Goal: Obtain resource: Obtain resource

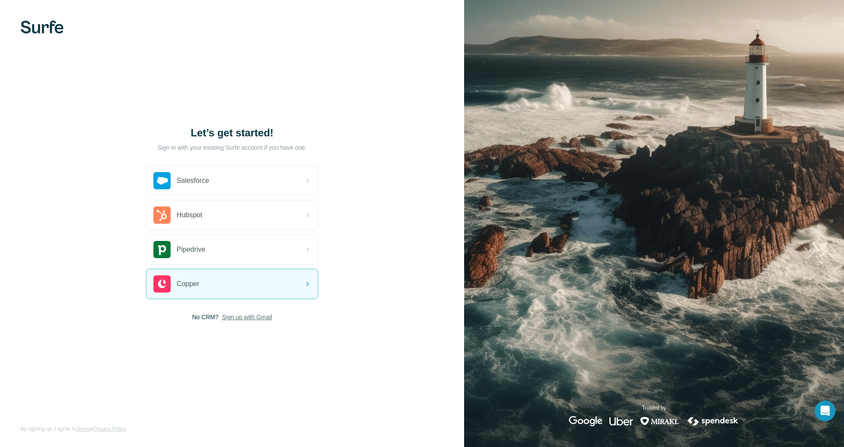
click at [249, 315] on span "Sign up with Gmail" at bounding box center [247, 316] width 50 height 9
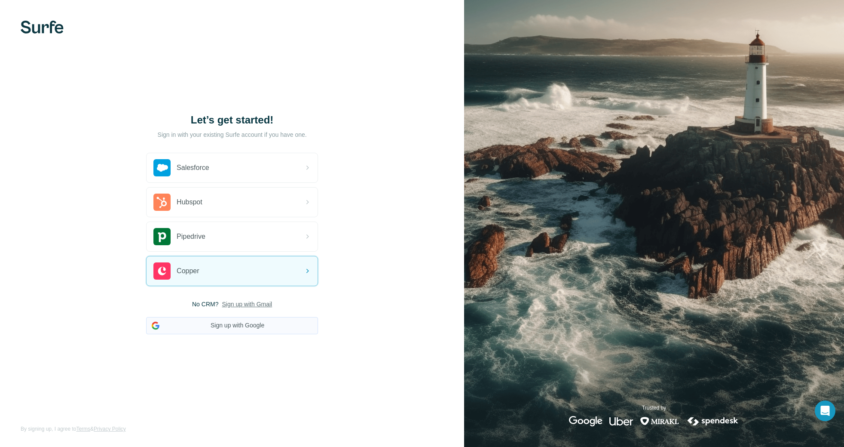
click at [259, 327] on button "Sign up with Google" at bounding box center [232, 325] width 172 height 17
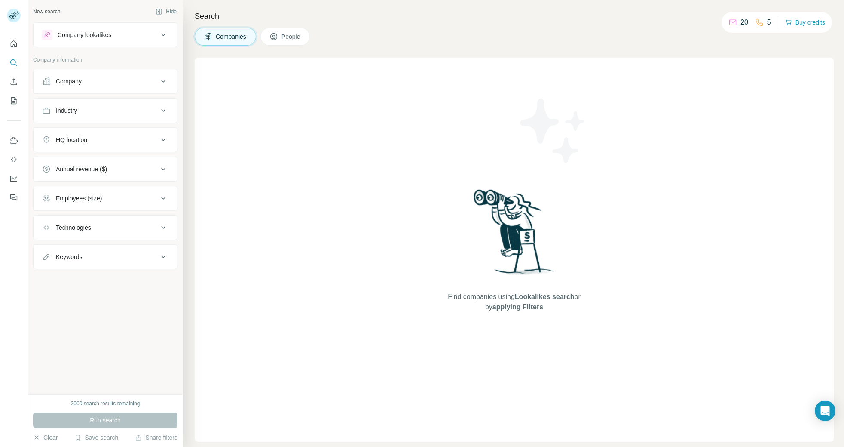
click at [132, 31] on div "Company lookalikes" at bounding box center [100, 35] width 116 height 10
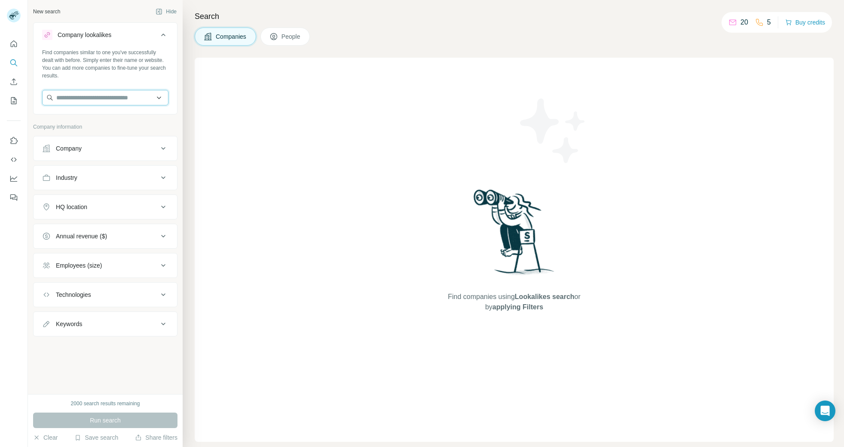
click at [107, 99] on input "text" at bounding box center [105, 97] width 126 height 15
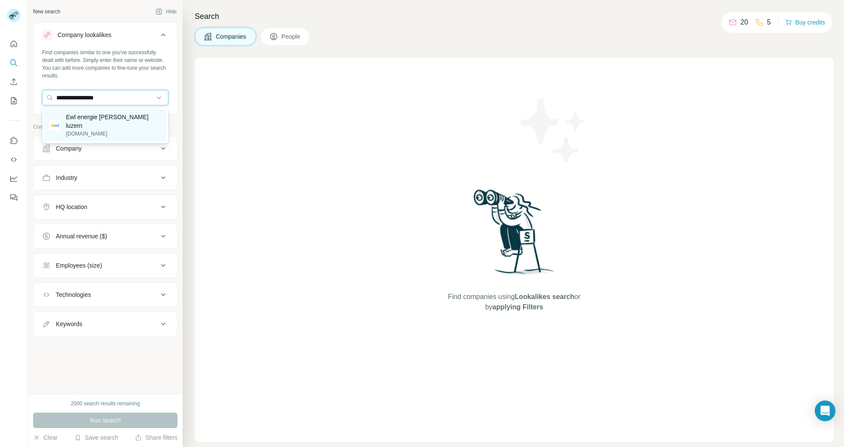
type input "**********"
click at [99, 121] on p "Ewl energie [PERSON_NAME] luzern" at bounding box center [113, 121] width 95 height 17
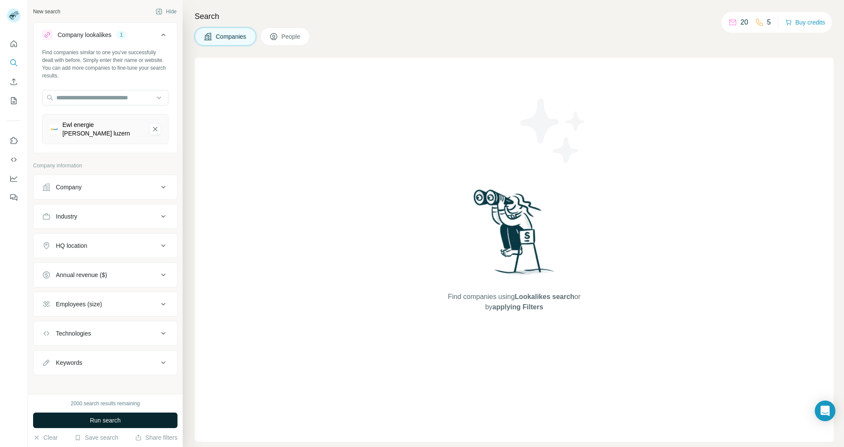
click at [122, 419] on button "Run search" at bounding box center [105, 419] width 144 height 15
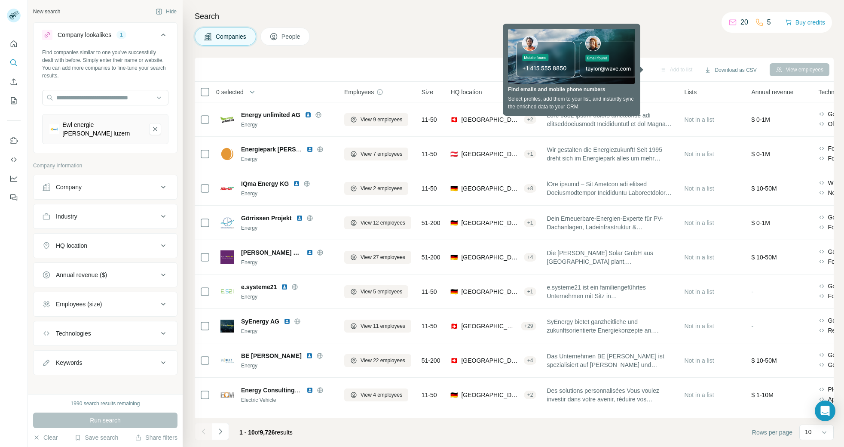
click at [163, 182] on icon at bounding box center [163, 187] width 10 height 10
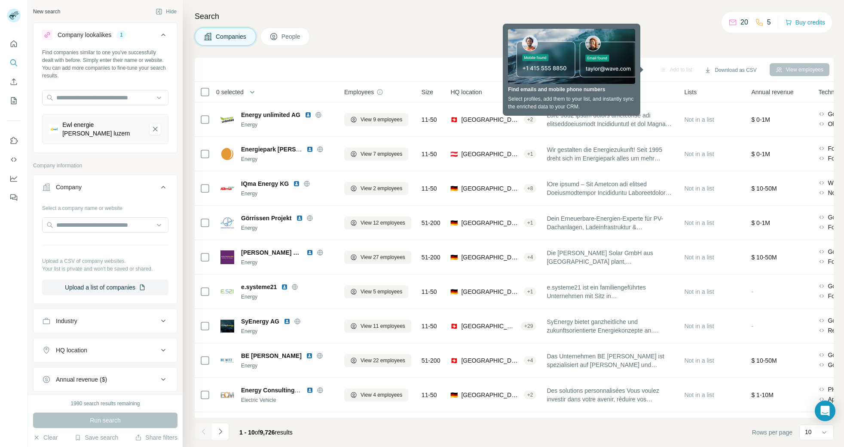
click at [163, 182] on icon at bounding box center [163, 187] width 10 height 10
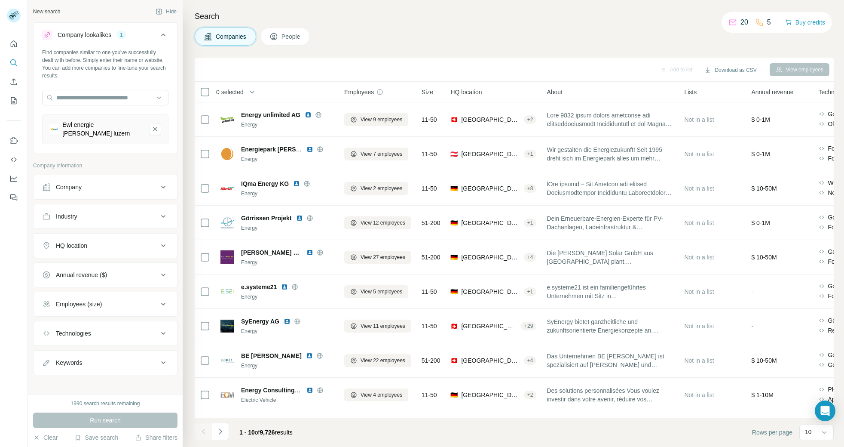
click at [162, 241] on icon at bounding box center [163, 245] width 10 height 10
click at [116, 267] on input "text" at bounding box center [105, 266] width 126 height 15
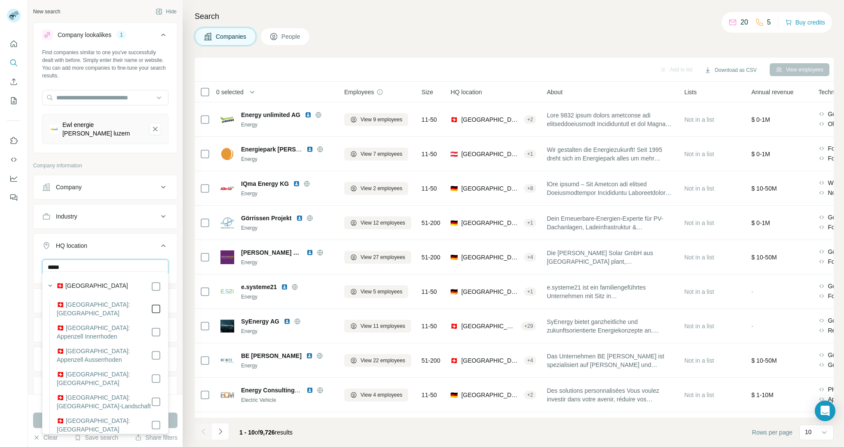
type input "*****"
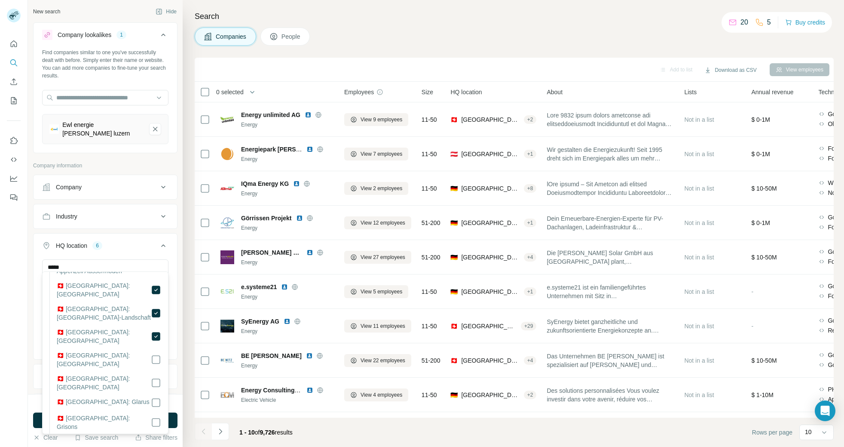
scroll to position [93, 0]
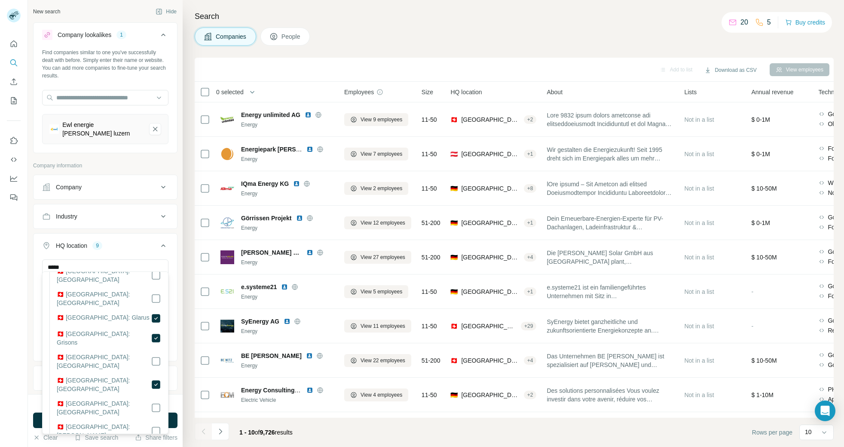
scroll to position [172, 0]
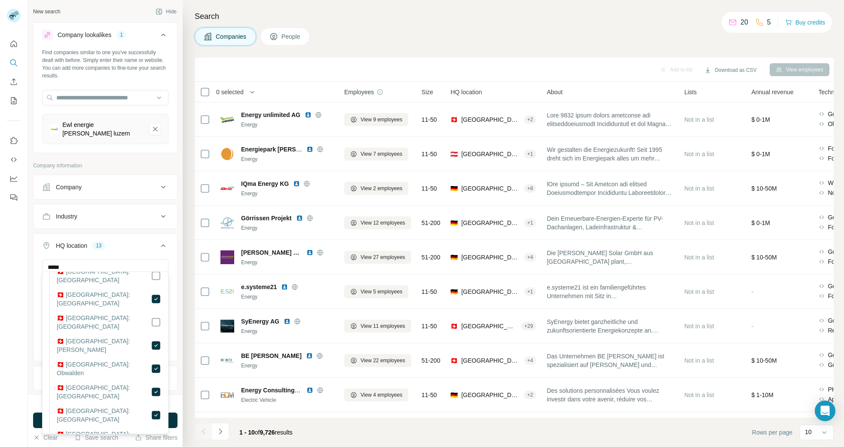
scroll to position [259, 0]
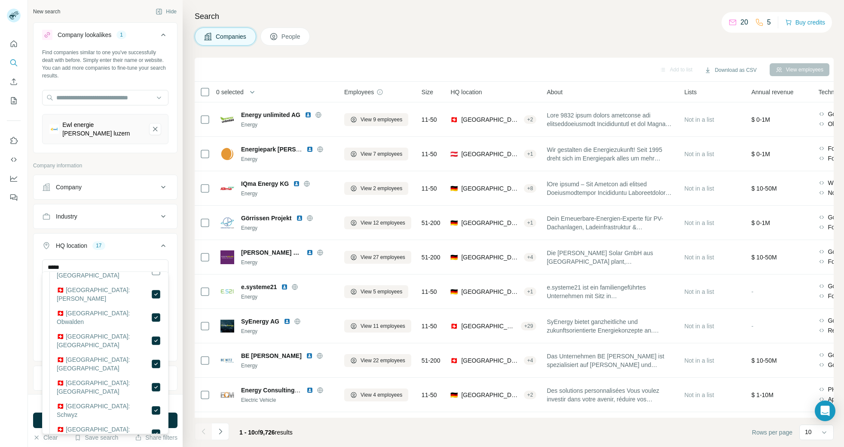
scroll to position [312, 0]
click at [161, 241] on icon at bounding box center [163, 245] width 10 height 10
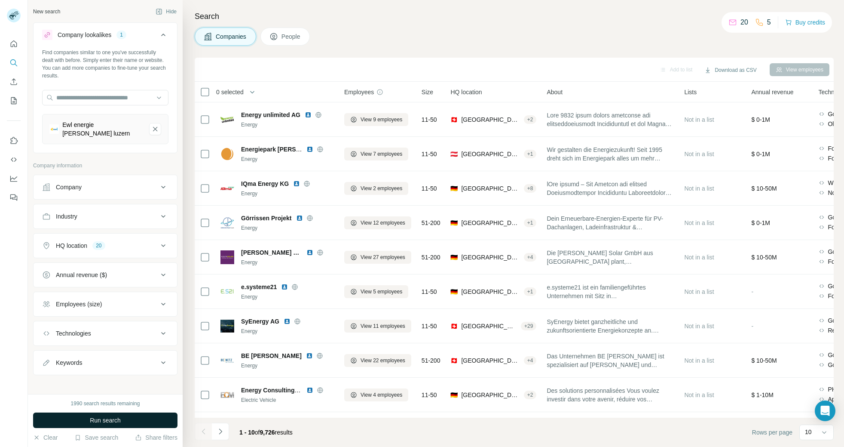
click at [126, 418] on button "Run search" at bounding box center [105, 419] width 144 height 15
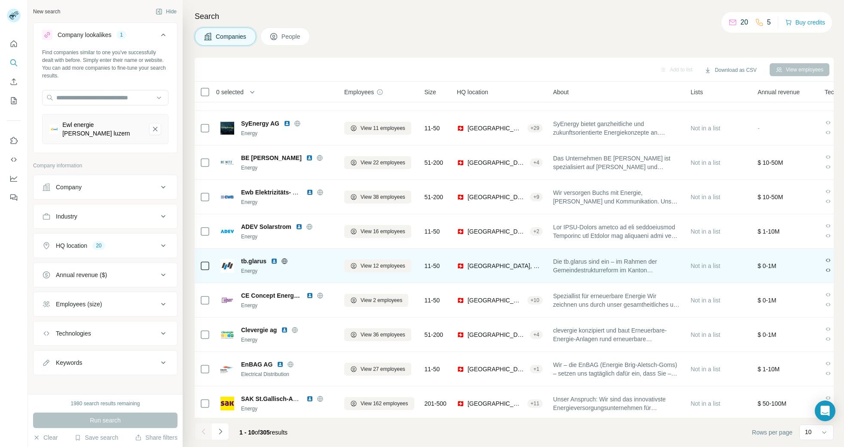
scroll to position [29, 0]
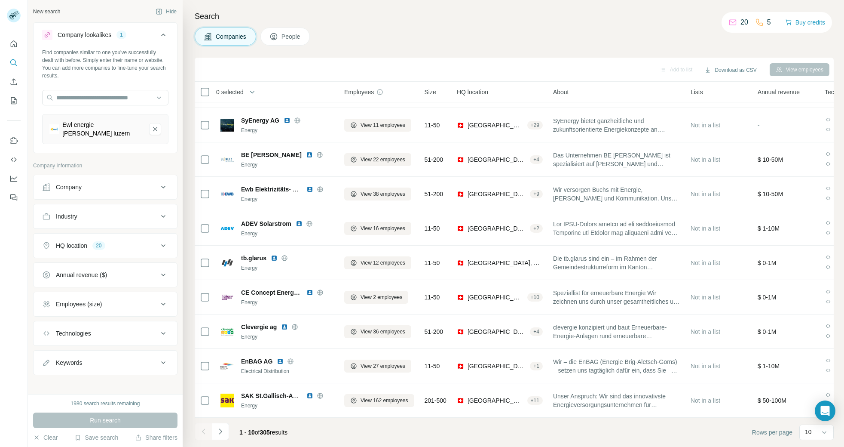
click at [164, 300] on icon at bounding box center [163, 304] width 10 height 10
click at [47, 365] on icon at bounding box center [47, 370] width 10 height 10
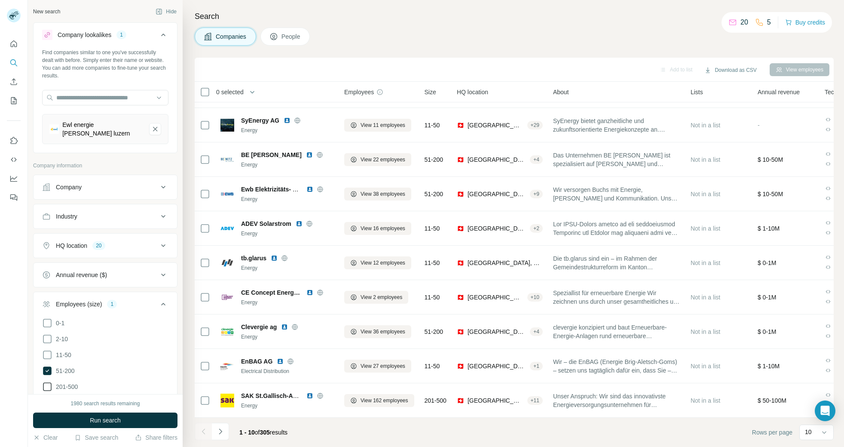
click at [48, 381] on icon at bounding box center [47, 386] width 10 height 10
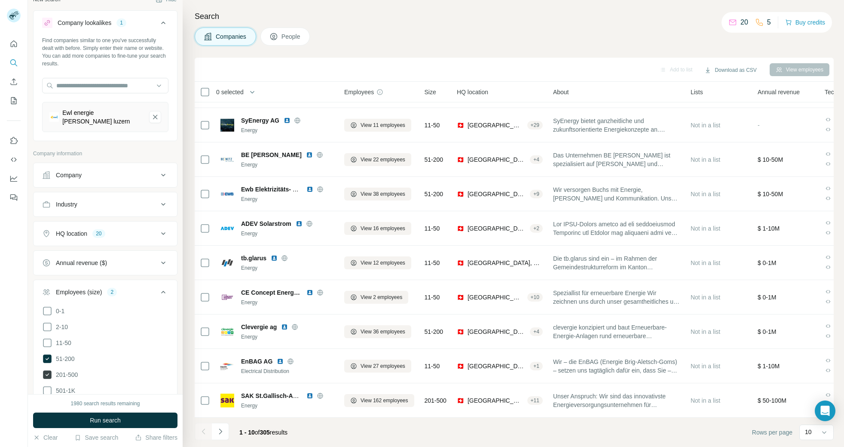
scroll to position [17, 0]
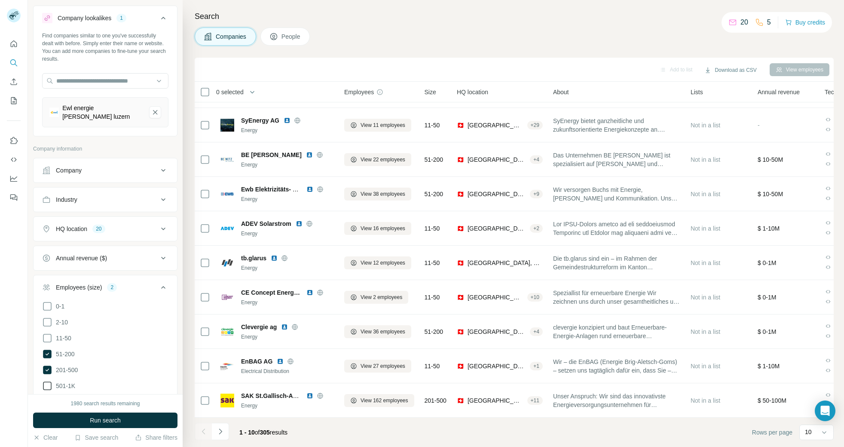
click at [48, 380] on icon at bounding box center [47, 385] width 10 height 10
click at [101, 418] on span "Run search" at bounding box center [105, 420] width 31 height 9
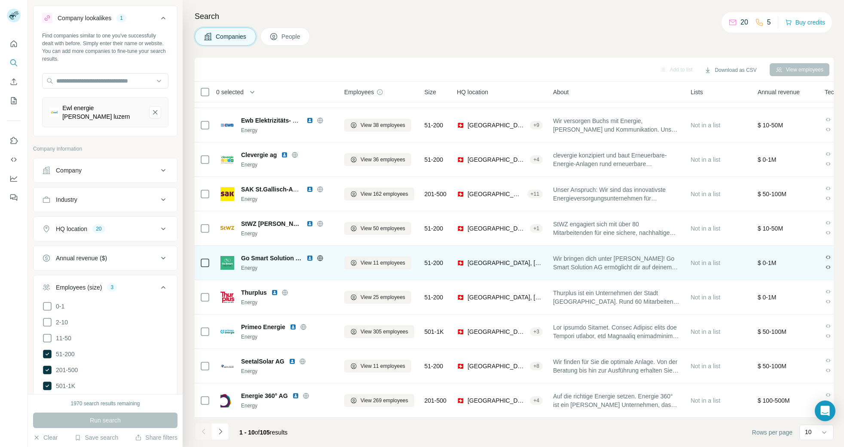
scroll to position [28, 0]
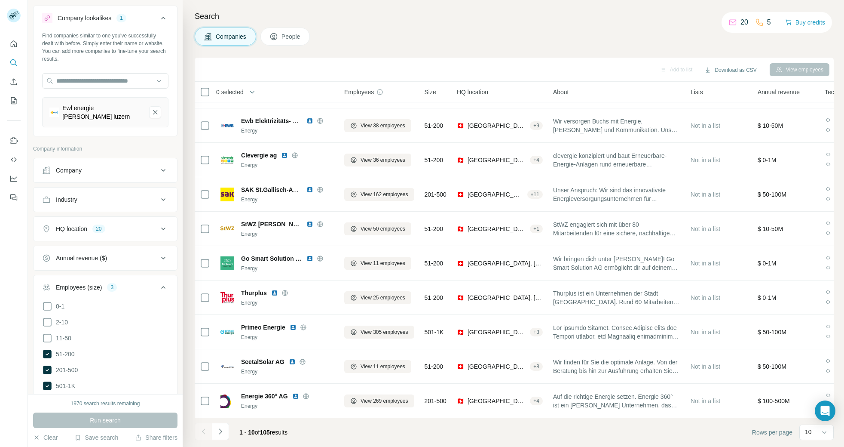
click at [161, 282] on icon at bounding box center [163, 287] width 10 height 10
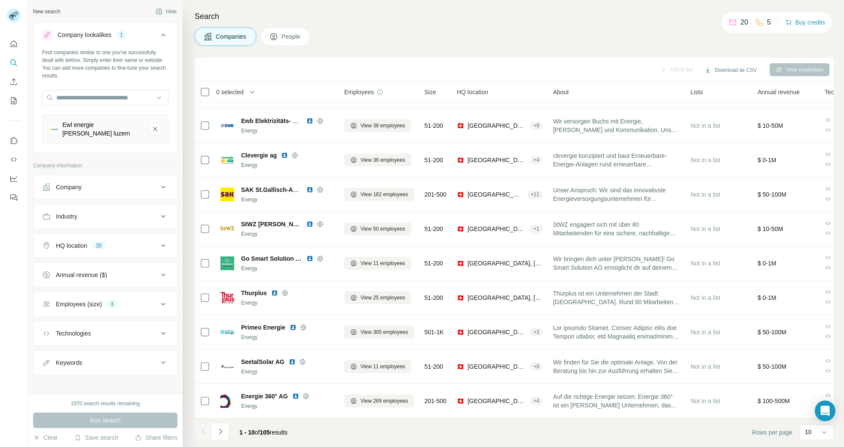
click at [163, 328] on icon at bounding box center [163, 333] width 10 height 10
click at [120, 347] on input "text" at bounding box center [105, 354] width 126 height 15
type input "*****"
click at [162, 332] on icon at bounding box center [163, 333] width 4 height 3
click at [169, 181] on button "Company" at bounding box center [106, 187] width 144 height 21
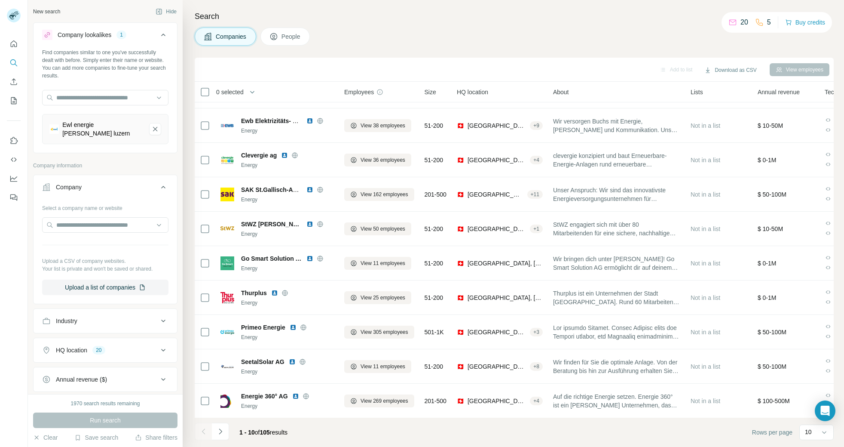
click at [169, 181] on button "Company" at bounding box center [106, 189] width 144 height 24
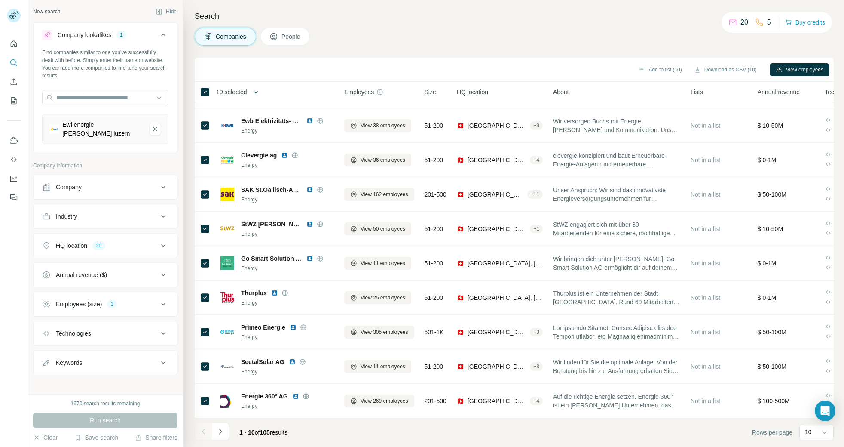
click at [262, 94] on button "button" at bounding box center [255, 91] width 17 height 17
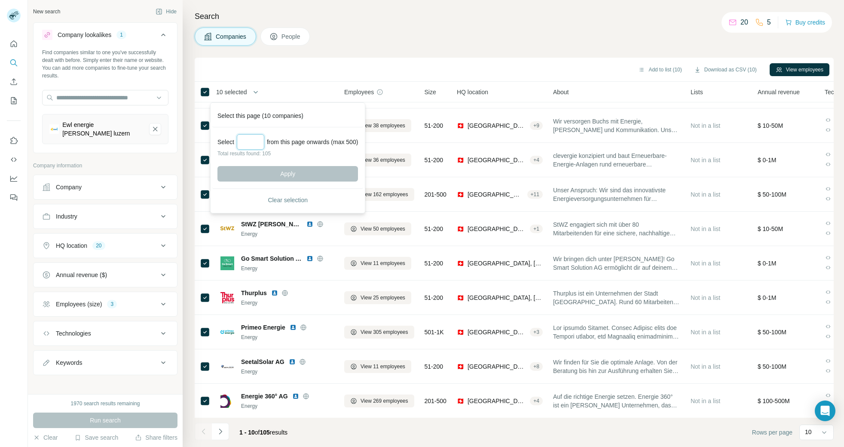
click at [250, 141] on input "Select a number (up to 500)" at bounding box center [251, 141] width 28 height 15
type input "***"
click at [279, 170] on button "Apply" at bounding box center [287, 173] width 141 height 15
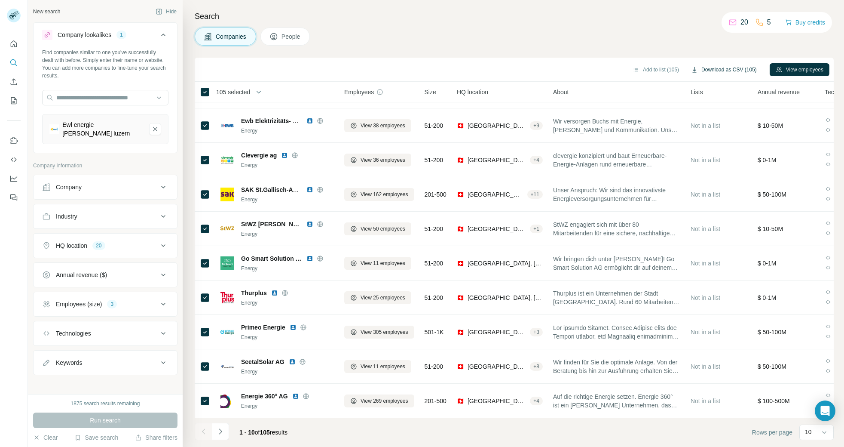
click at [739, 68] on button "Download as CSV (105)" at bounding box center [724, 69] width 78 height 13
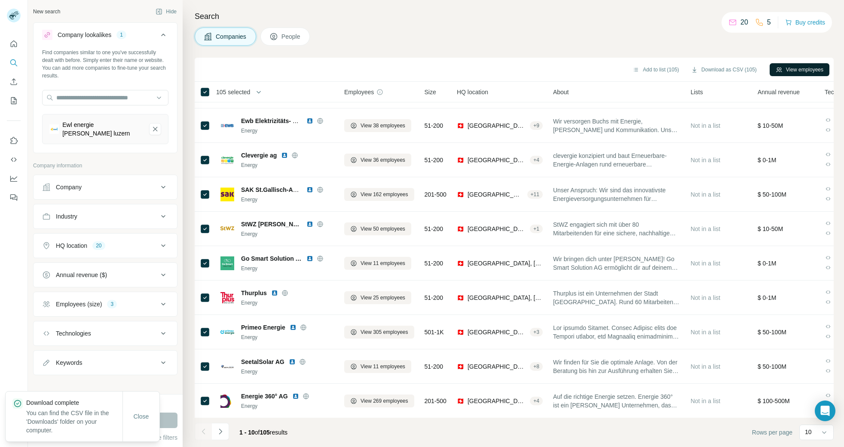
click at [801, 75] on button "View employees" at bounding box center [800, 69] width 60 height 13
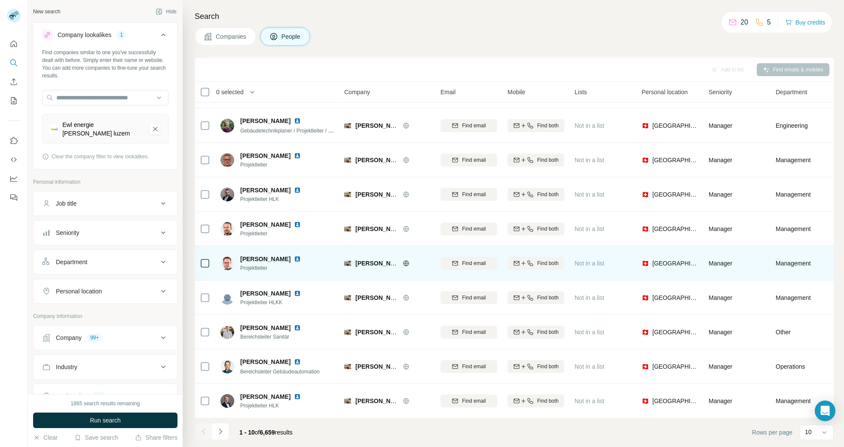
scroll to position [29, 0]
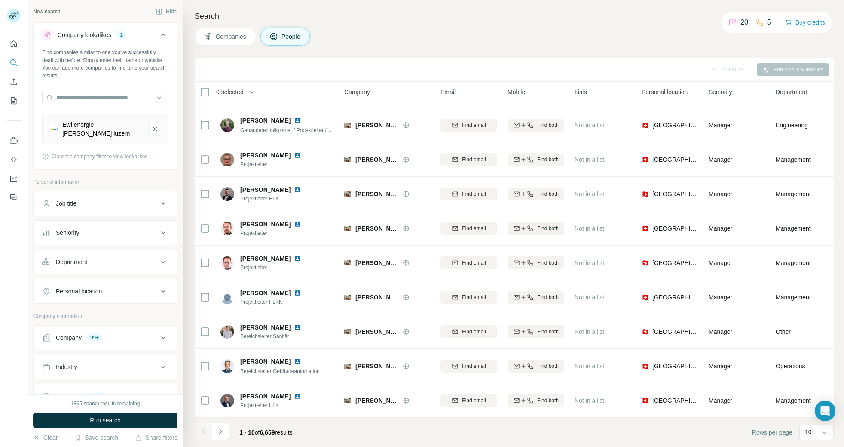
click at [167, 198] on icon at bounding box center [163, 203] width 10 height 10
click at [122, 218] on input "text" at bounding box center [96, 224] width 109 height 15
type input "**"
type input "**********"
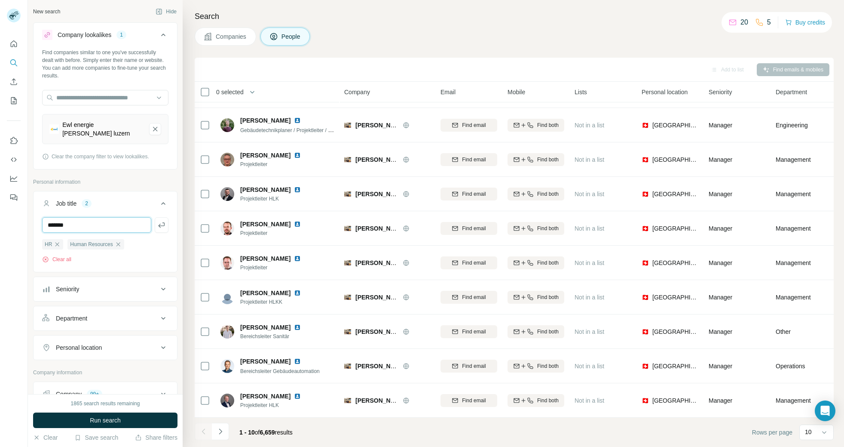
type input "*******"
type input "******"
click at [165, 299] on icon at bounding box center [163, 304] width 10 height 10
click at [66, 337] on span "C-Level" at bounding box center [64, 341] width 24 height 9
click at [66, 354] on span "Director" at bounding box center [64, 357] width 24 height 9
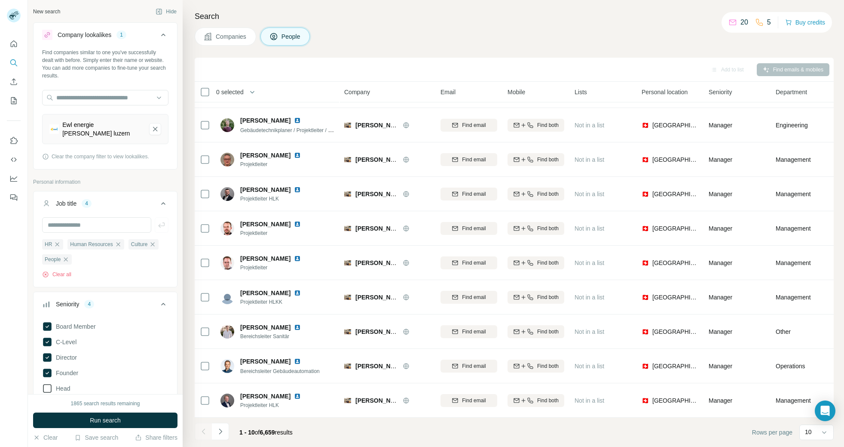
scroll to position [30, 0]
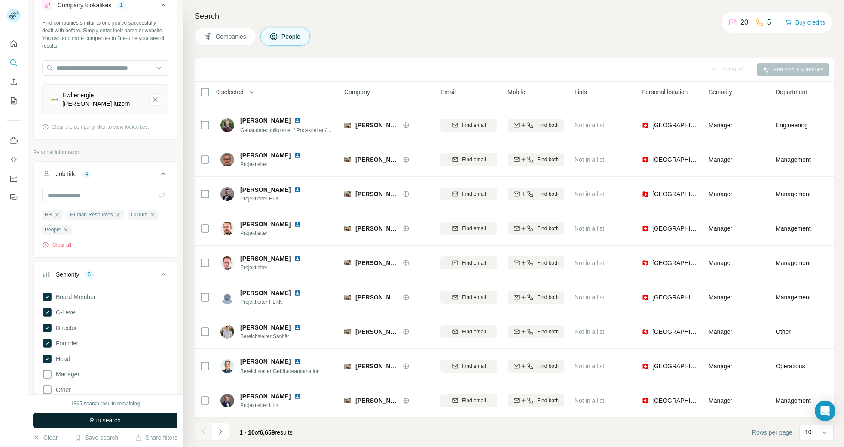
click at [91, 419] on span "Run search" at bounding box center [105, 420] width 31 height 9
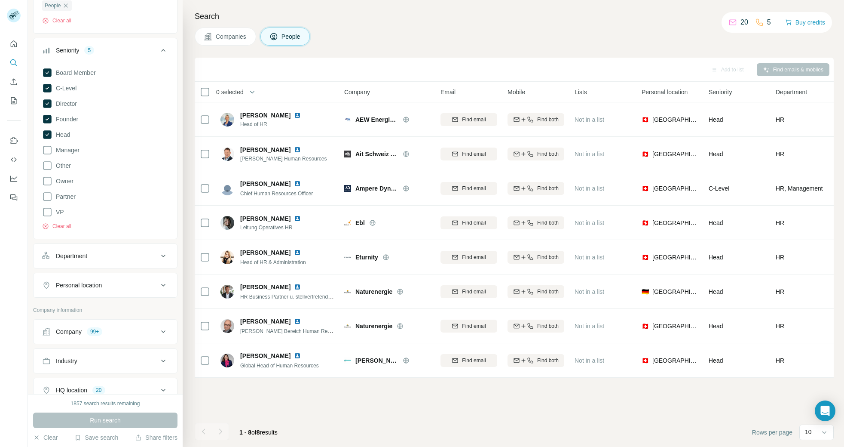
scroll to position [254, 0]
click at [66, 222] on button "Clear all" at bounding box center [56, 226] width 29 height 8
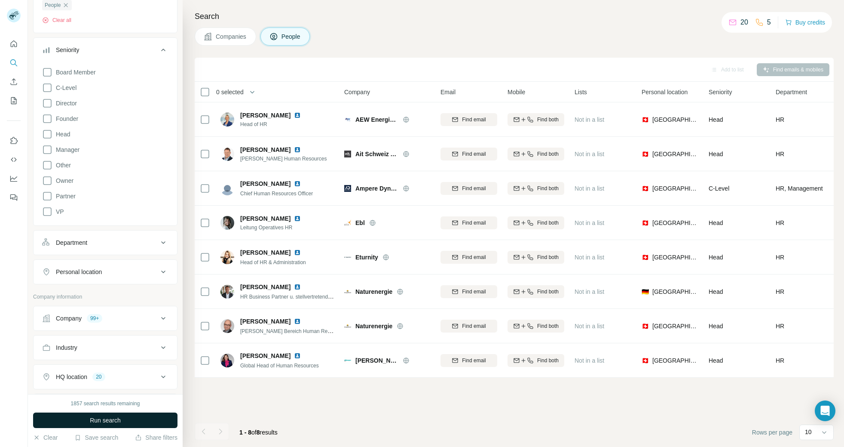
click at [123, 417] on button "Run search" at bounding box center [105, 419] width 144 height 15
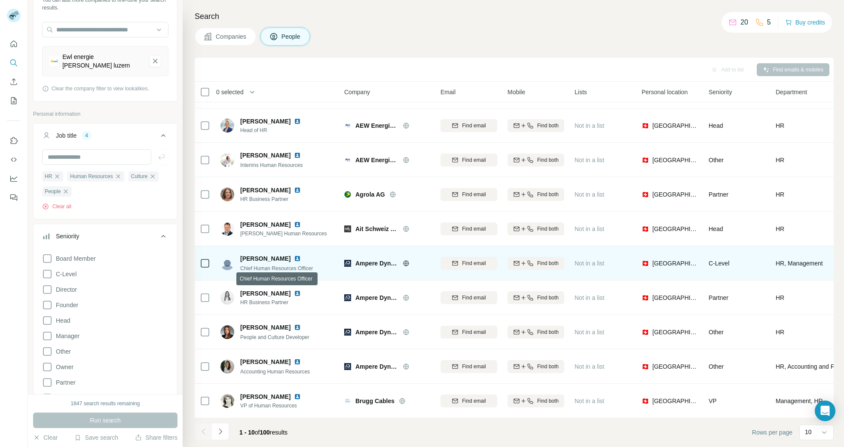
scroll to position [29, 0]
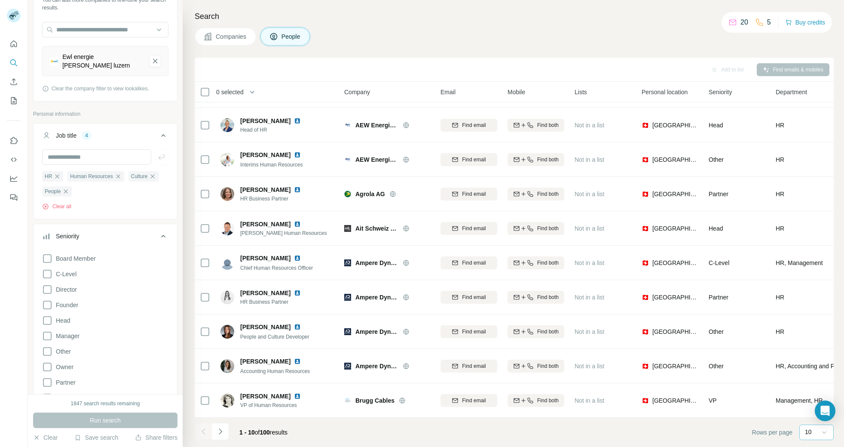
click at [825, 432] on icon at bounding box center [824, 432] width 9 height 9
click at [810, 362] on p "60" at bounding box center [810, 366] width 7 height 9
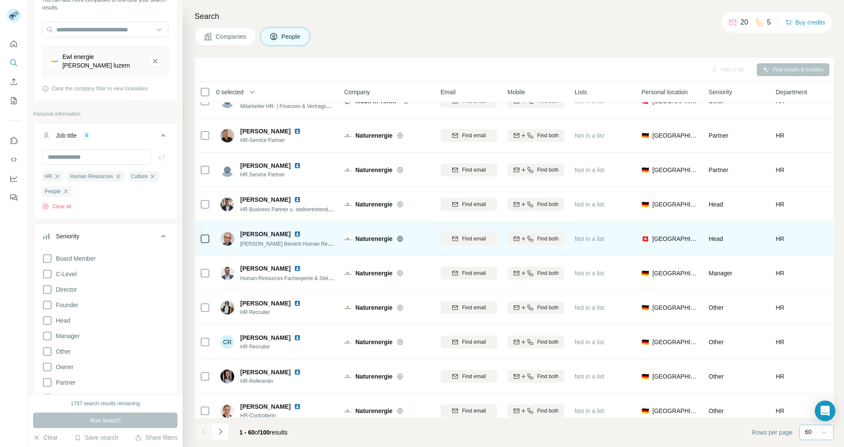
scroll to position [1711, 0]
